Goal: Task Accomplishment & Management: Use online tool/utility

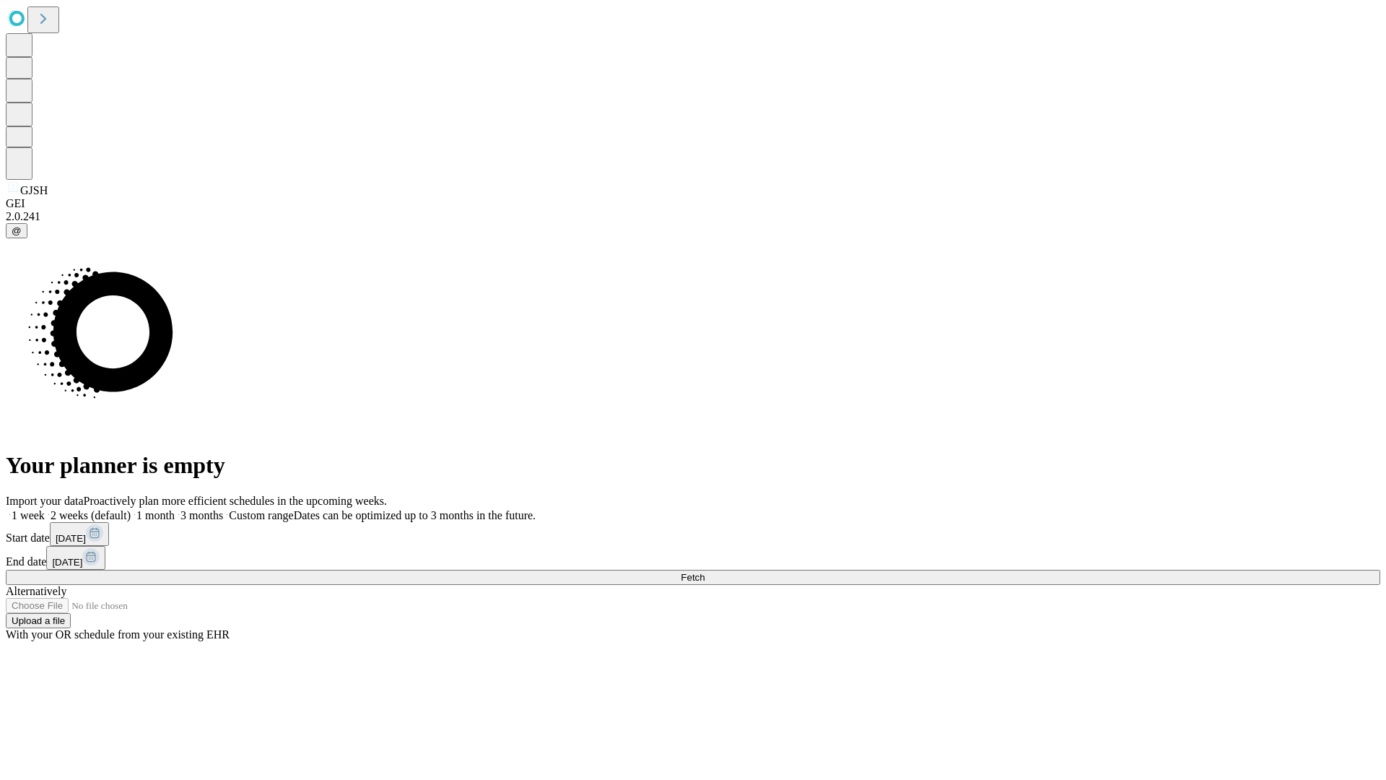
click at [175, 509] on label "1 month" at bounding box center [153, 515] width 44 height 12
click at [704, 572] on span "Fetch" at bounding box center [693, 577] width 24 height 11
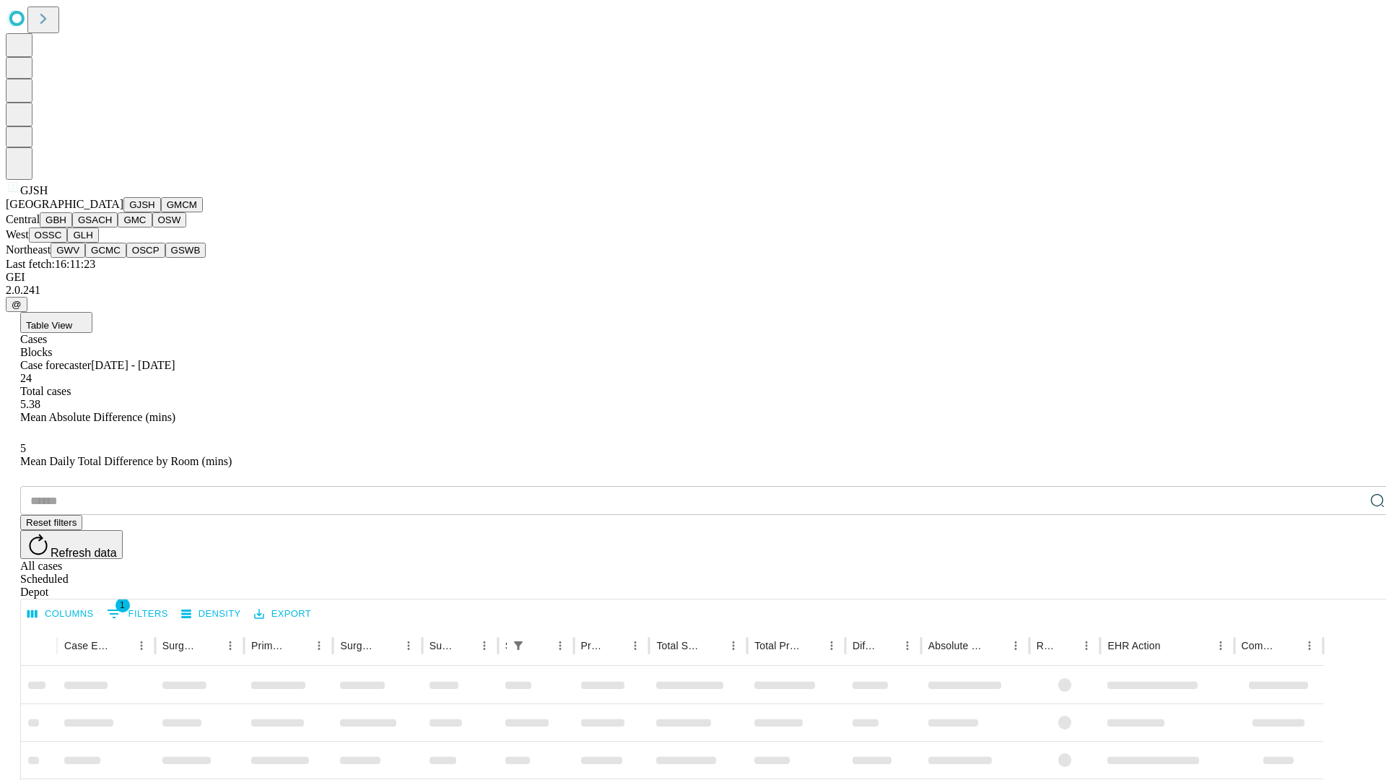
click at [161, 212] on button "GMCM" at bounding box center [182, 204] width 42 height 15
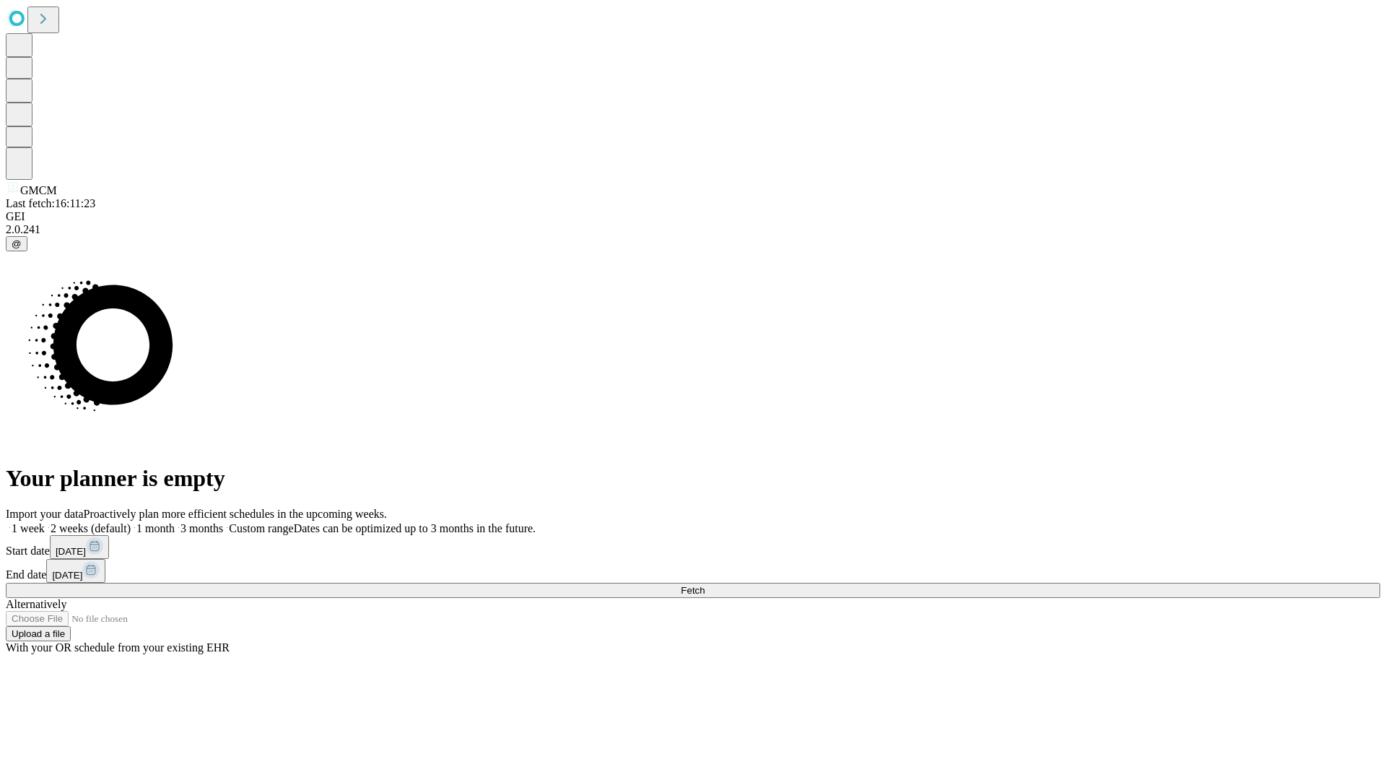
click at [175, 522] on label "1 month" at bounding box center [153, 528] width 44 height 12
click at [704, 585] on span "Fetch" at bounding box center [693, 590] width 24 height 11
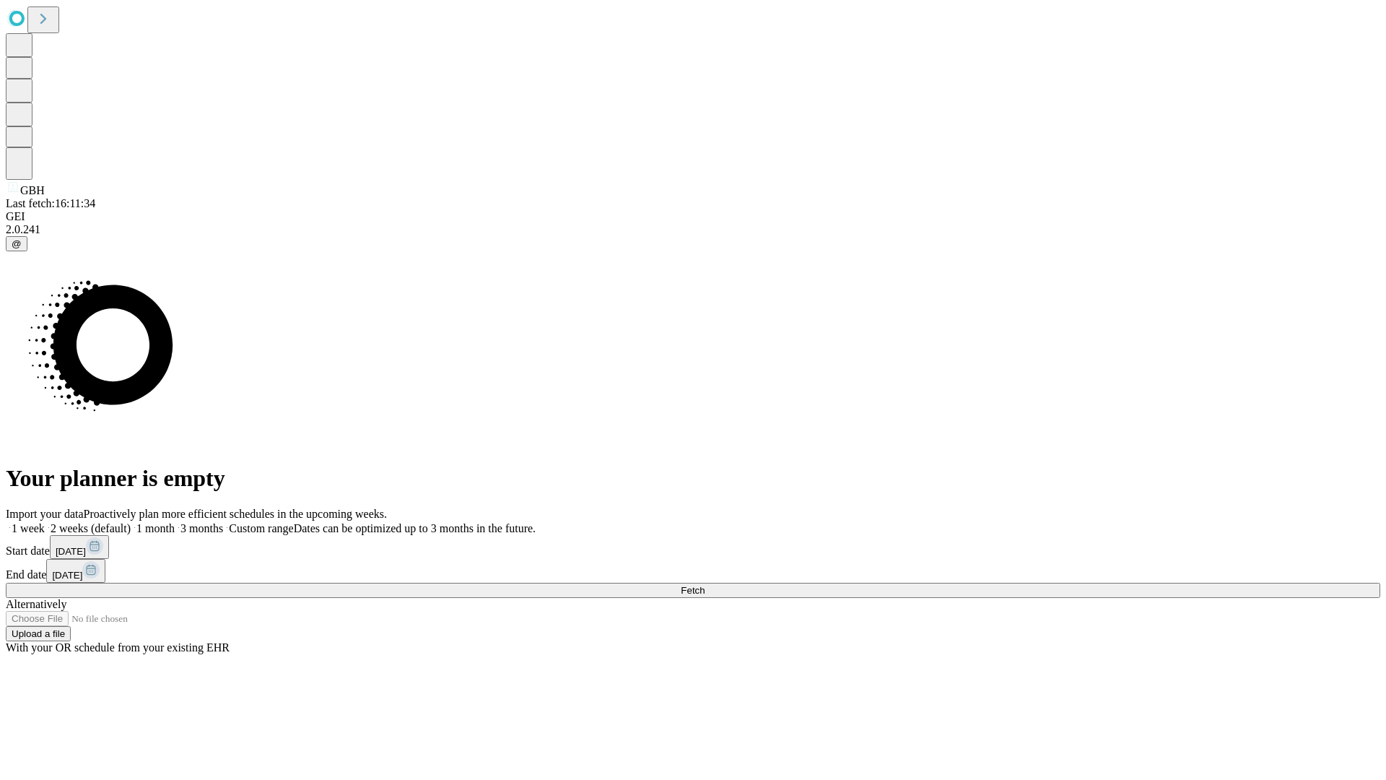
click at [704, 585] on span "Fetch" at bounding box center [693, 590] width 24 height 11
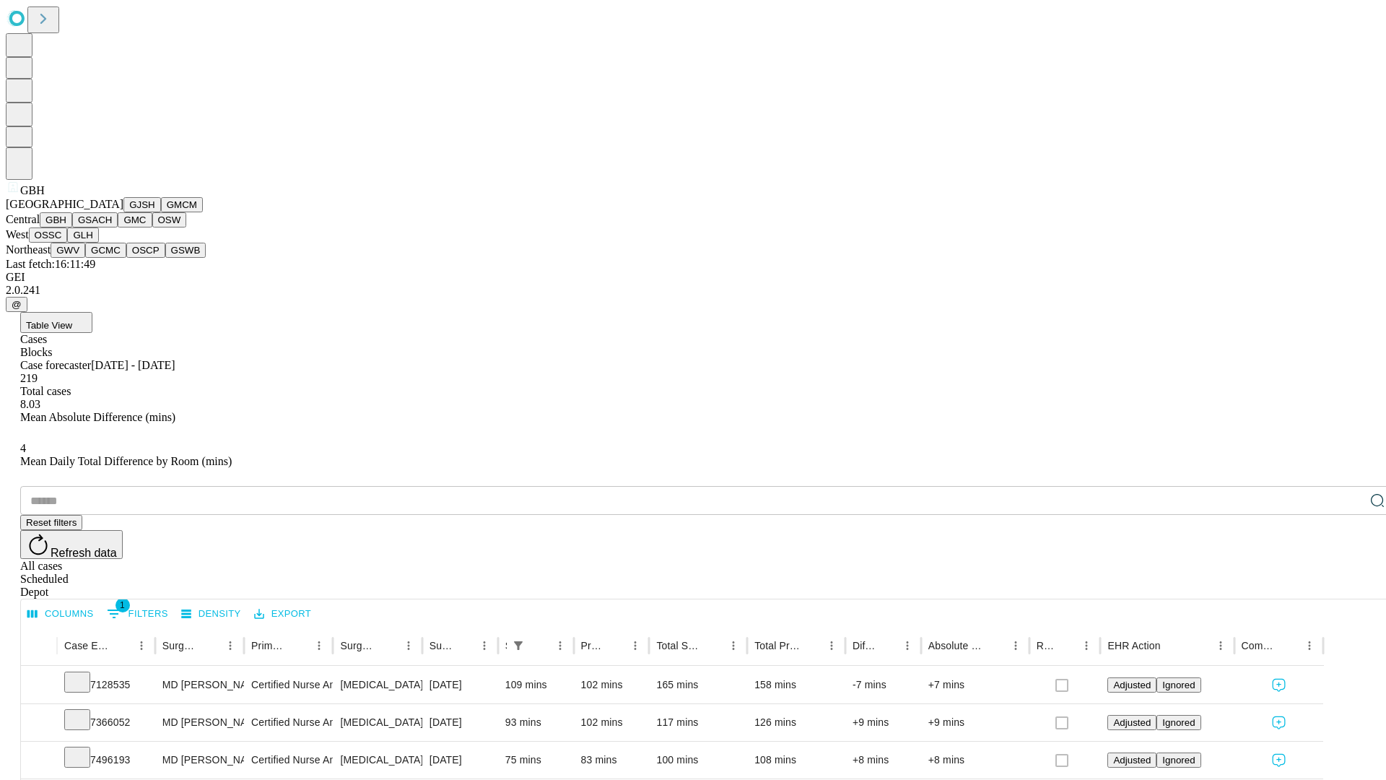
click at [112, 227] on button "GSACH" at bounding box center [94, 219] width 45 height 15
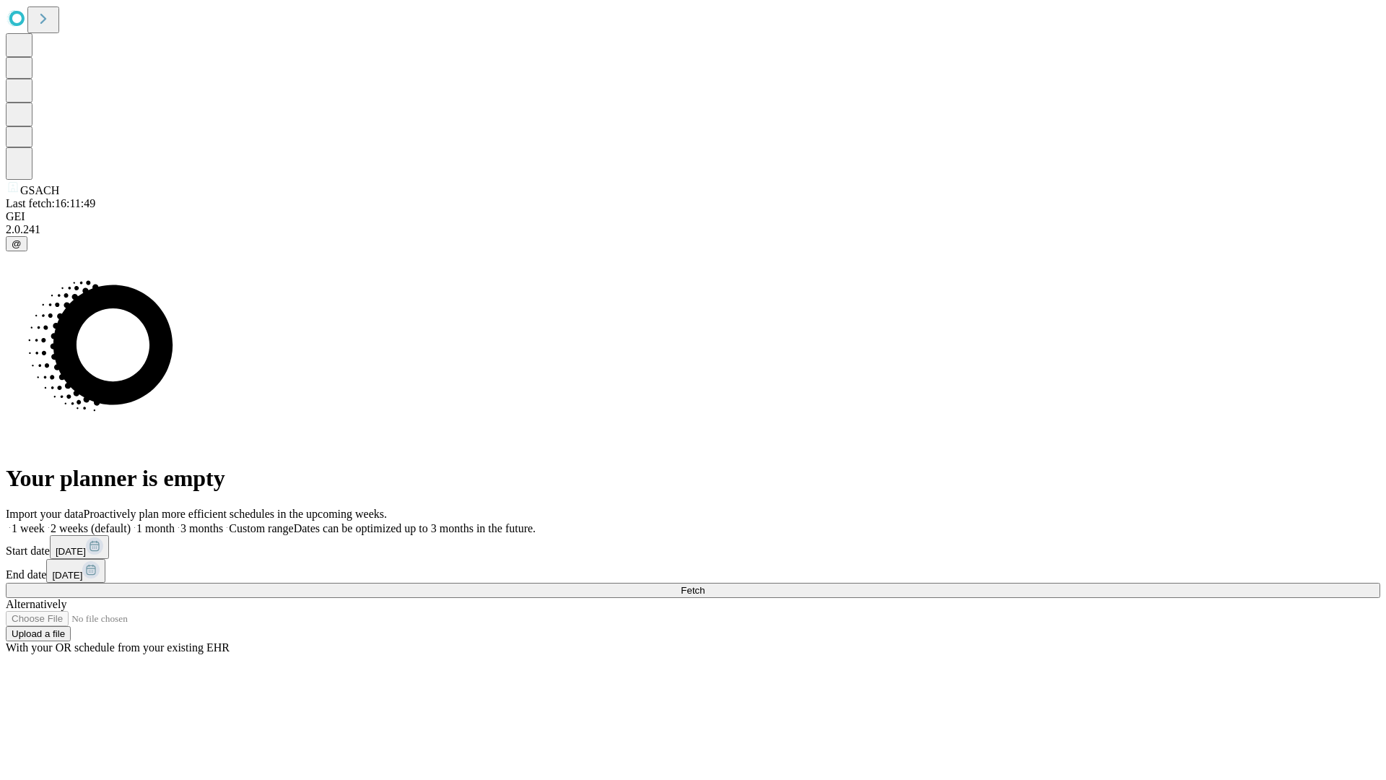
click at [175, 522] on label "1 month" at bounding box center [153, 528] width 44 height 12
click at [704, 585] on span "Fetch" at bounding box center [693, 590] width 24 height 11
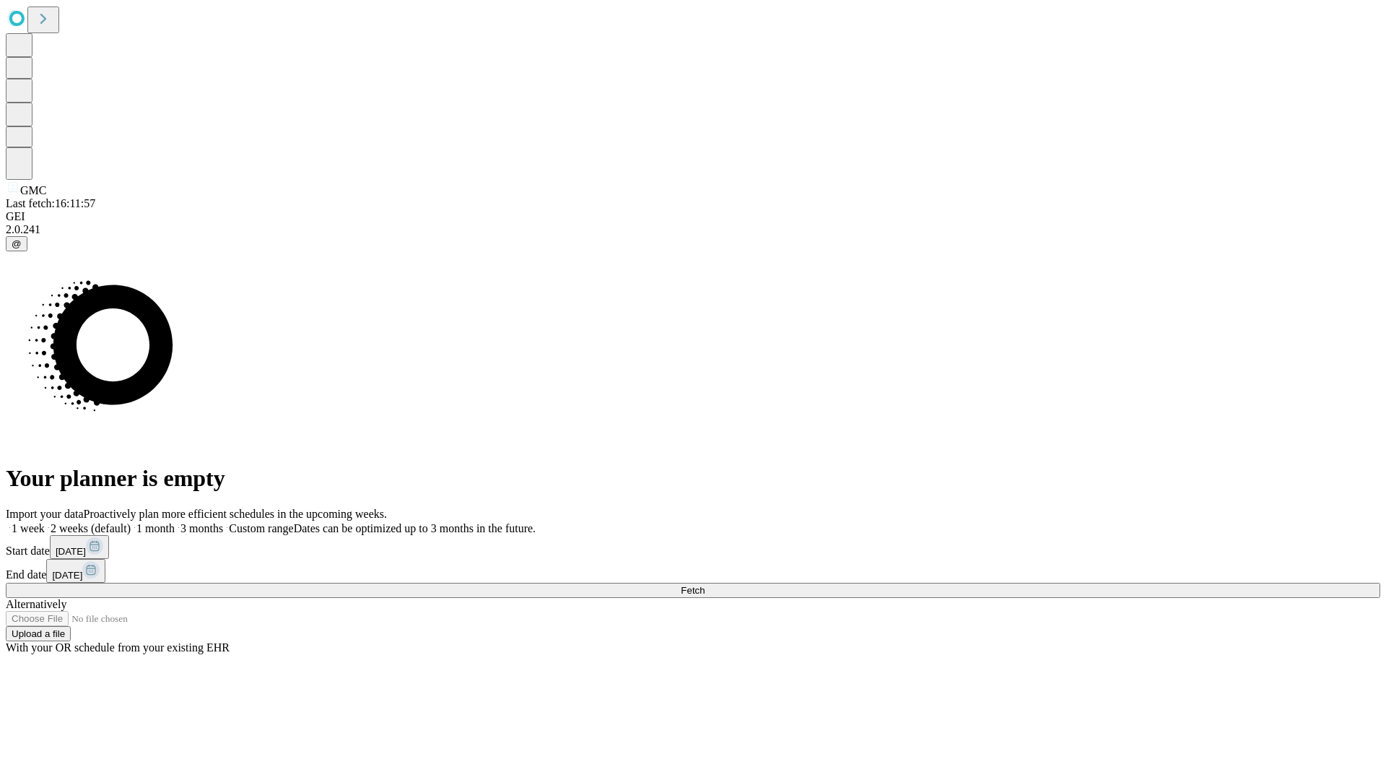
click at [175, 522] on label "1 month" at bounding box center [153, 528] width 44 height 12
click at [704, 585] on span "Fetch" at bounding box center [693, 590] width 24 height 11
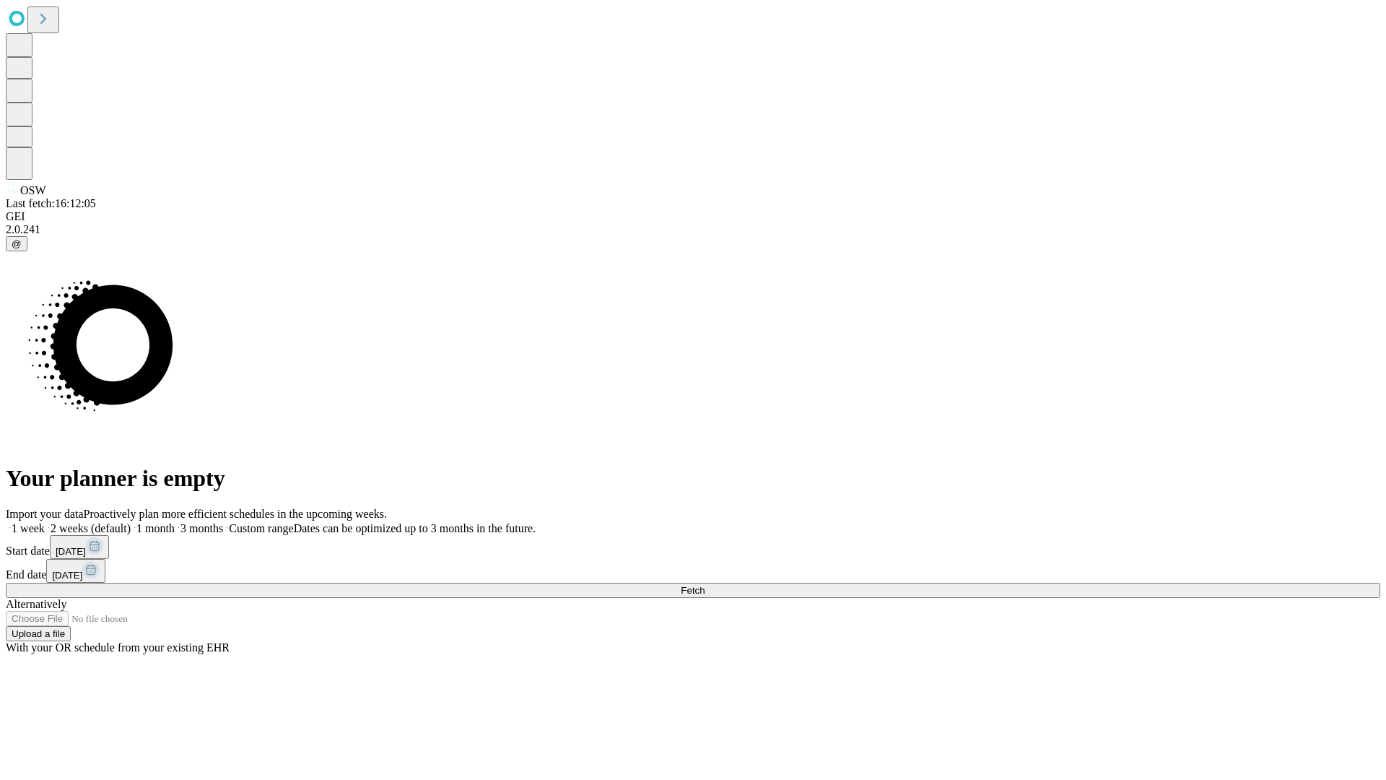
click at [175, 522] on label "1 month" at bounding box center [153, 528] width 44 height 12
click at [704, 585] on span "Fetch" at bounding box center [693, 590] width 24 height 11
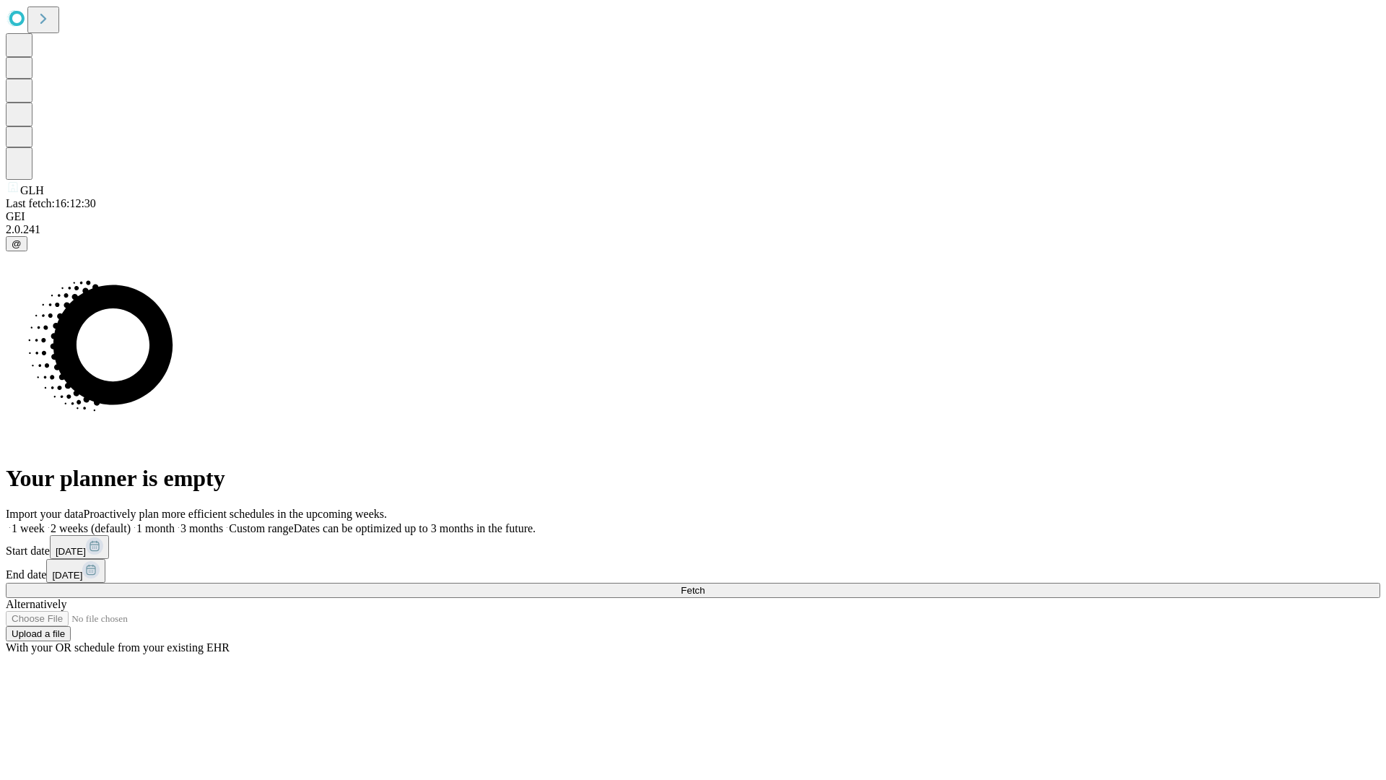
click at [175, 522] on label "1 month" at bounding box center [153, 528] width 44 height 12
click at [704, 585] on span "Fetch" at bounding box center [693, 590] width 24 height 11
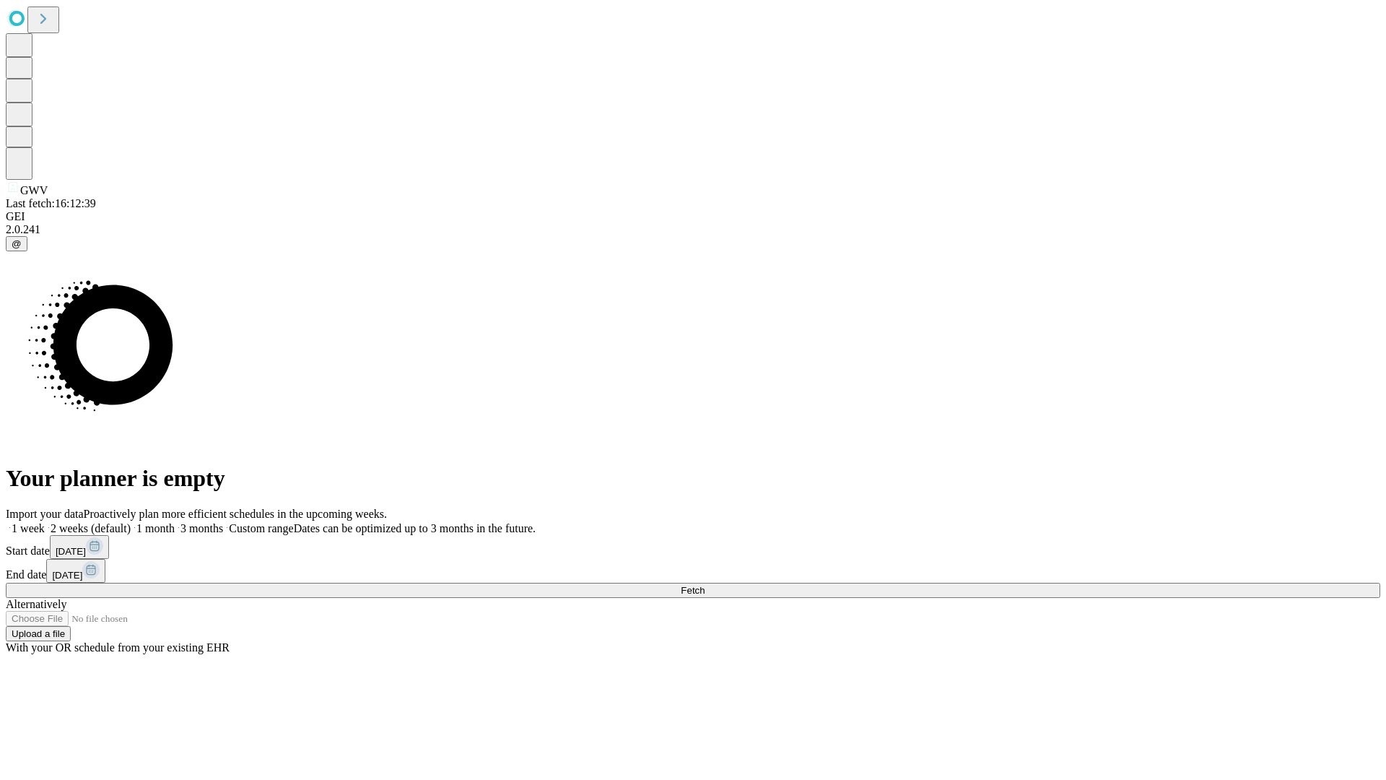
click at [175, 522] on label "1 month" at bounding box center [153, 528] width 44 height 12
click at [704, 585] on span "Fetch" at bounding box center [693, 590] width 24 height 11
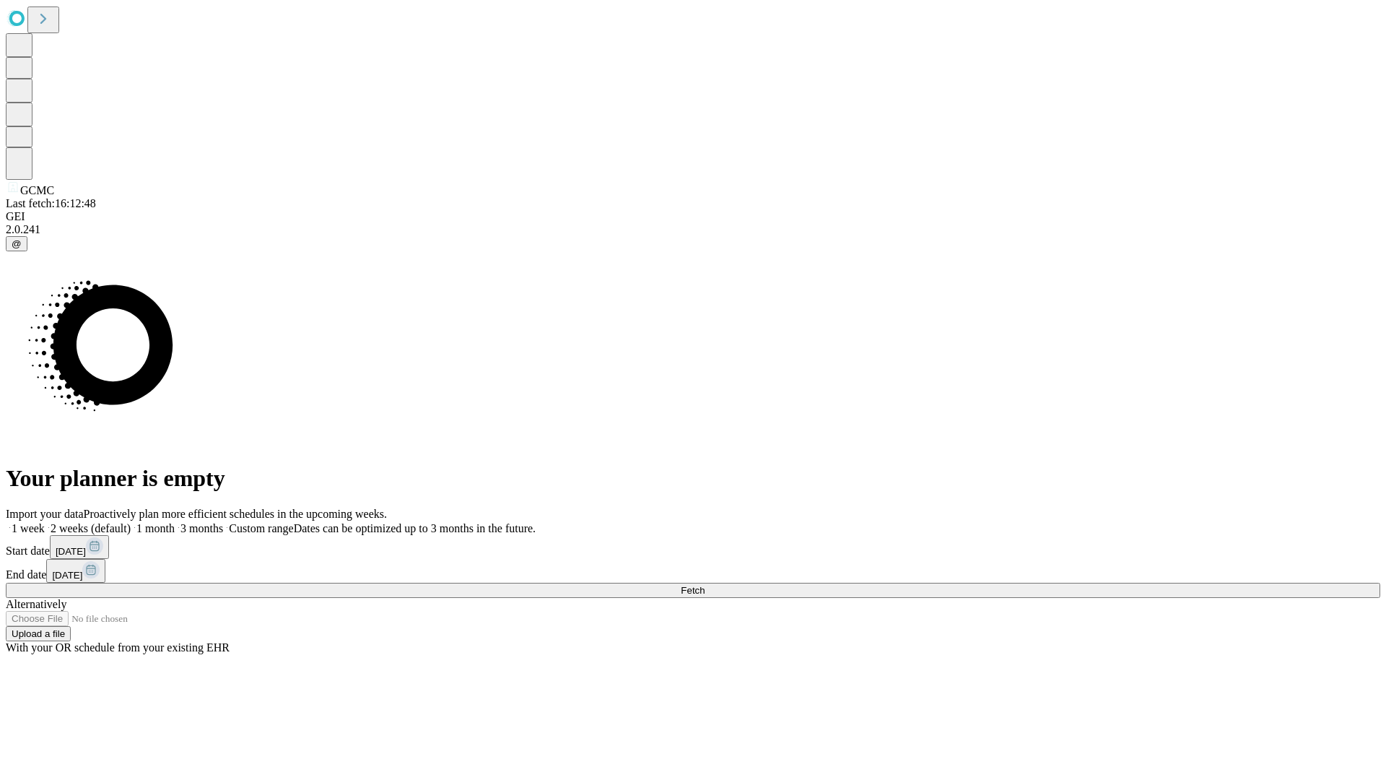
click at [704, 585] on span "Fetch" at bounding box center [693, 590] width 24 height 11
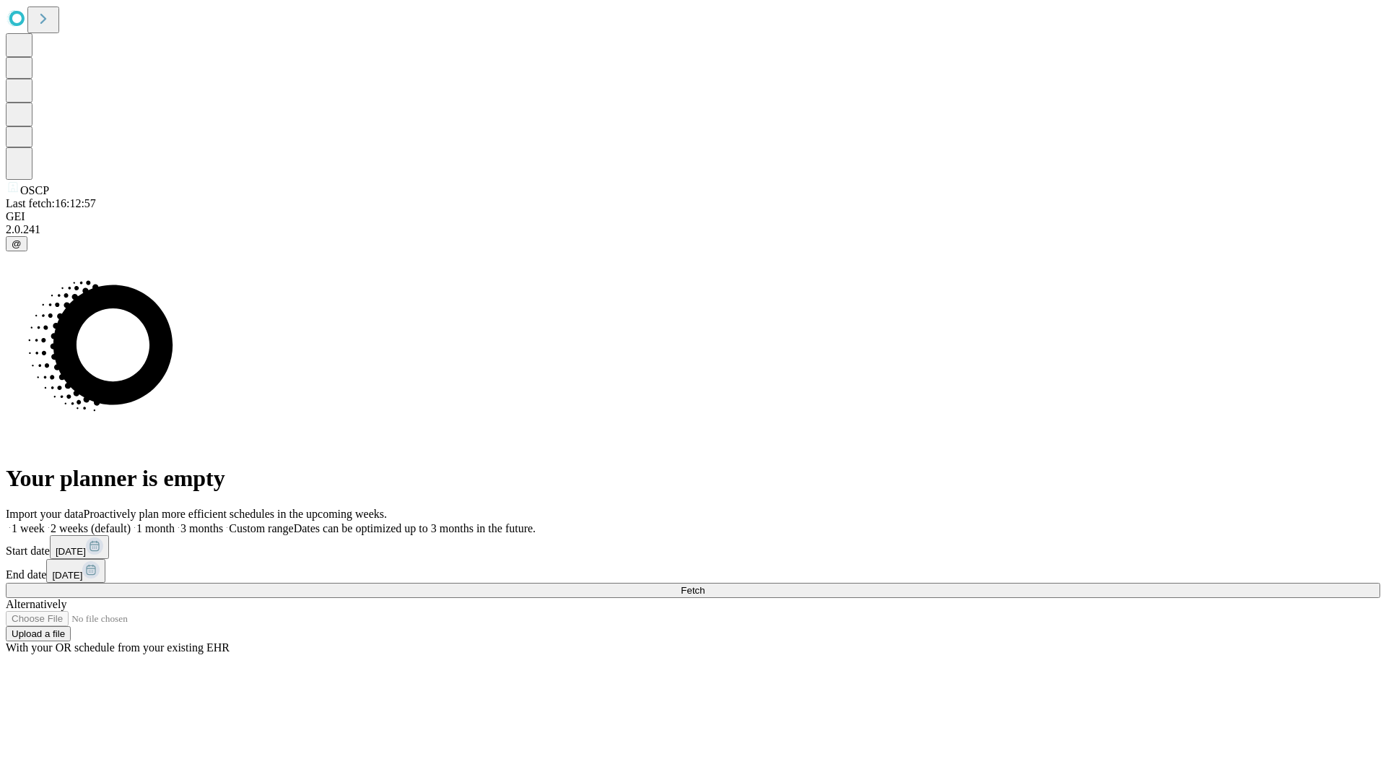
click at [175, 522] on label "1 month" at bounding box center [153, 528] width 44 height 12
click at [704, 585] on span "Fetch" at bounding box center [693, 590] width 24 height 11
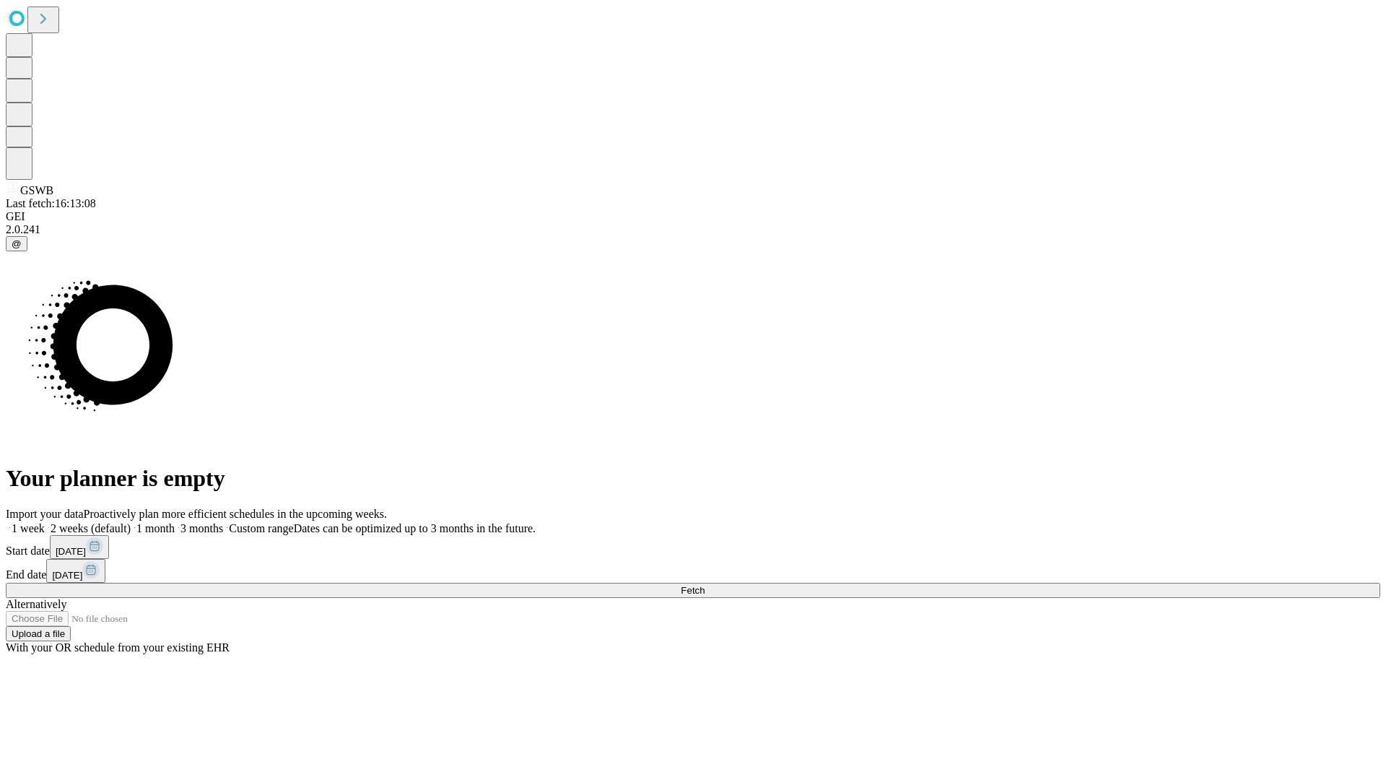
click at [175, 522] on label "1 month" at bounding box center [153, 528] width 44 height 12
click at [704, 585] on span "Fetch" at bounding box center [693, 590] width 24 height 11
